Goal: Check status: Check status

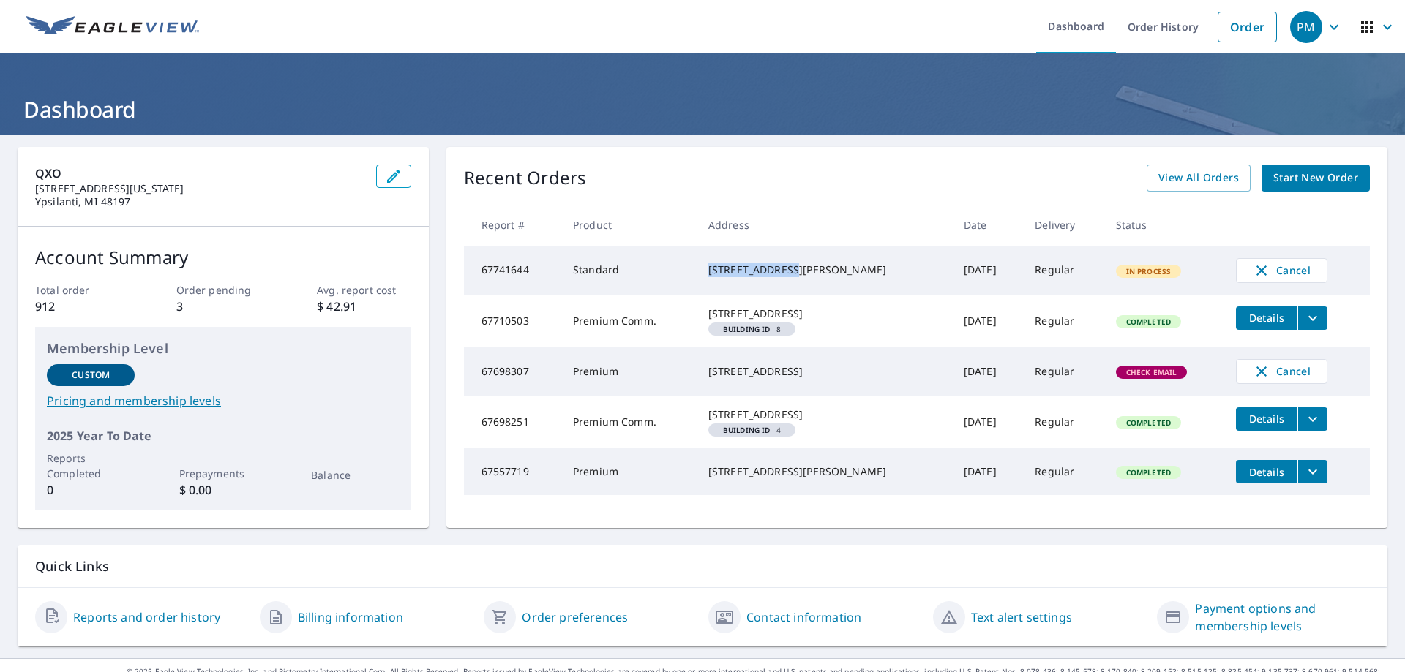
drag, startPoint x: 732, startPoint y: 265, endPoint x: 800, endPoint y: 265, distance: 67.3
click at [800, 265] on div "[STREET_ADDRESS][PERSON_NAME]" at bounding box center [824, 270] width 232 height 15
copy div "33020 Palmer Rd"
click at [1172, 192] on div "Recent Orders View All Orders Start New Order Report # Product Address Date Del…" at bounding box center [916, 337] width 941 height 381
click at [1182, 176] on span "View All Orders" at bounding box center [1198, 178] width 80 height 18
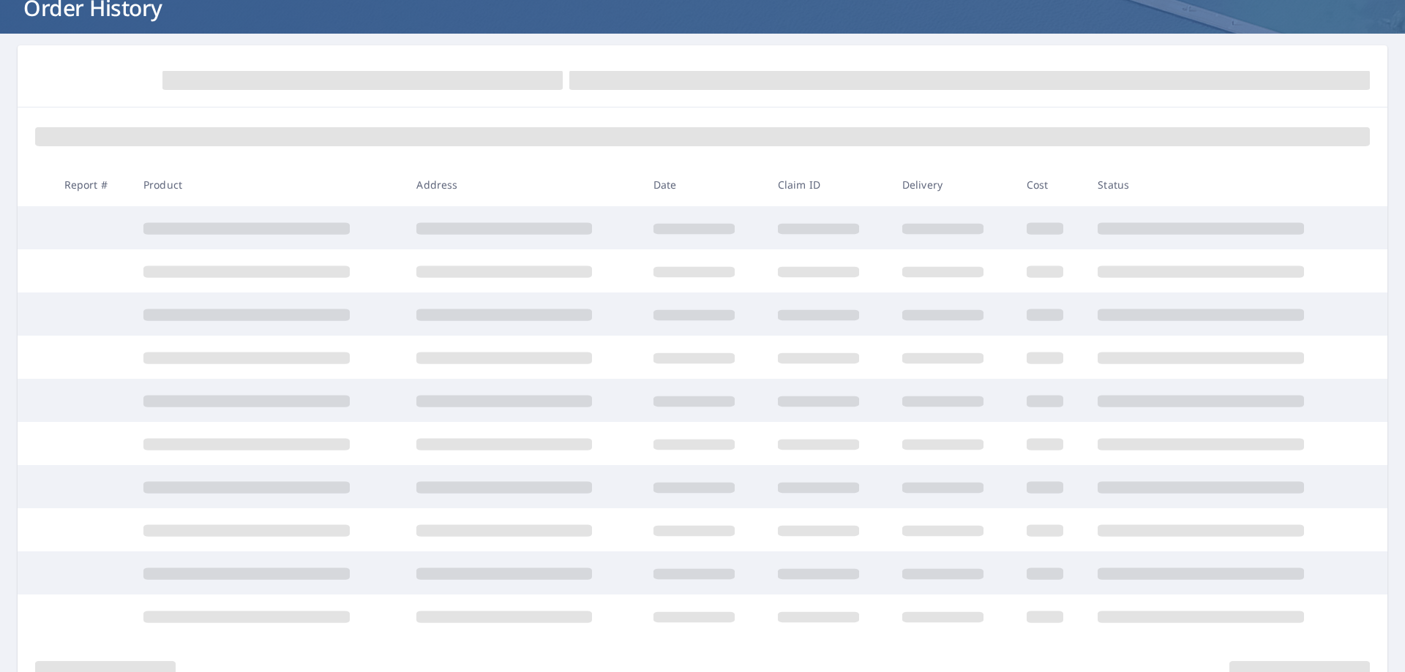
scroll to position [29, 0]
